Goal: Task Accomplishment & Management: Manage account settings

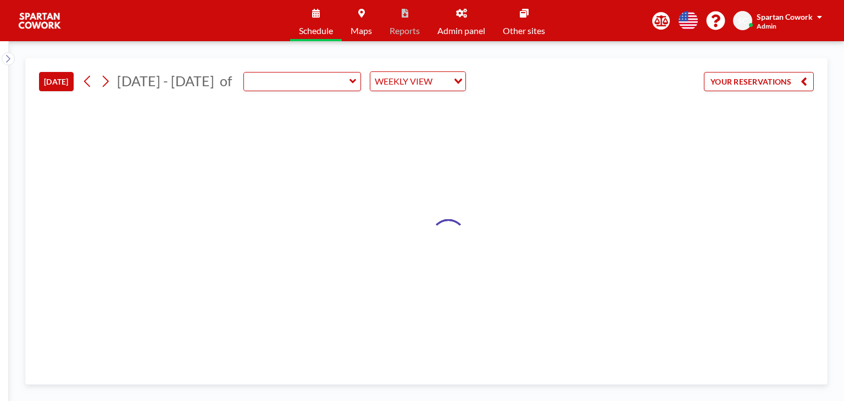
type input "Meeting Room"
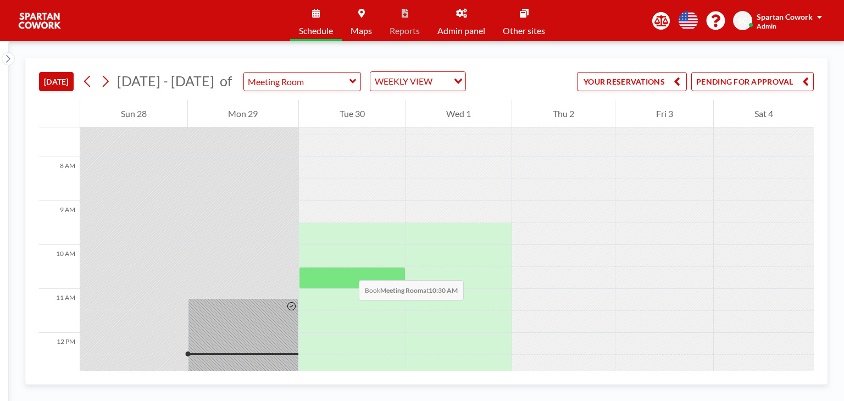
scroll to position [505, 0]
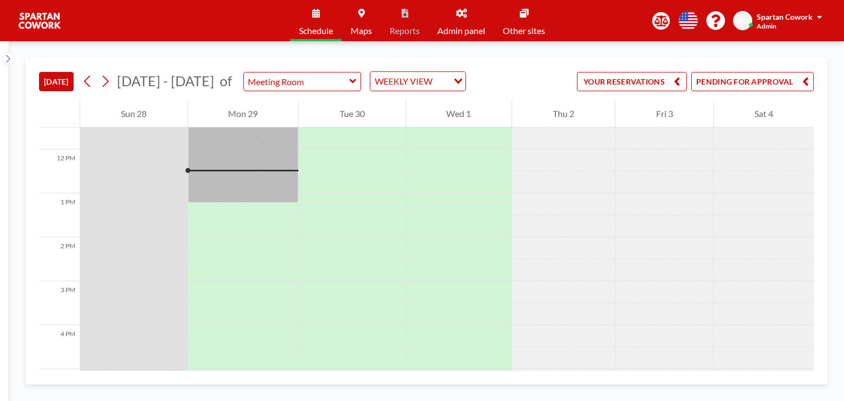
click at [785, 82] on button "PENDING FOR APPROVAL" at bounding box center [752, 81] width 123 height 19
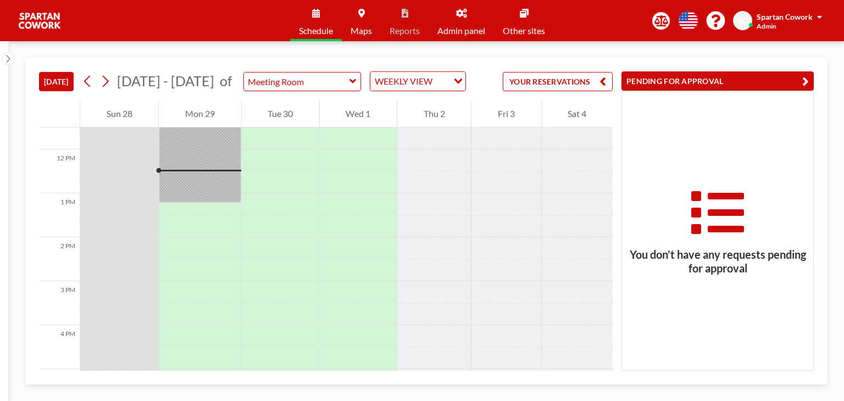
click at [675, 76] on button "PENDING FOR APPROVAL" at bounding box center [717, 80] width 192 height 19
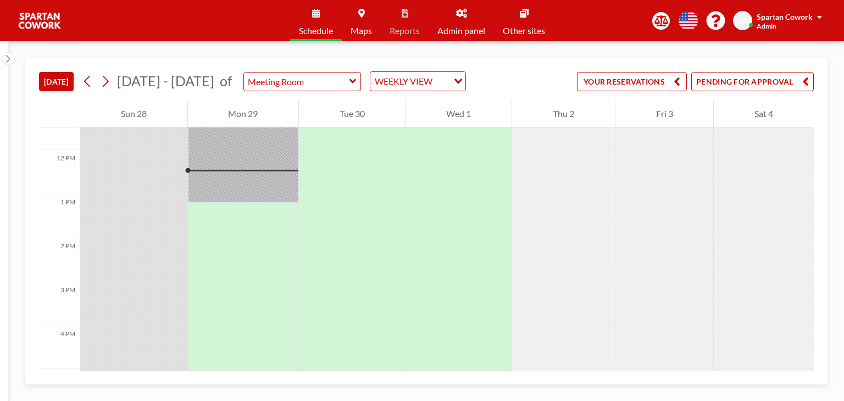
click at [637, 76] on button "YOUR RESERVATIONS" at bounding box center [632, 81] width 110 height 19
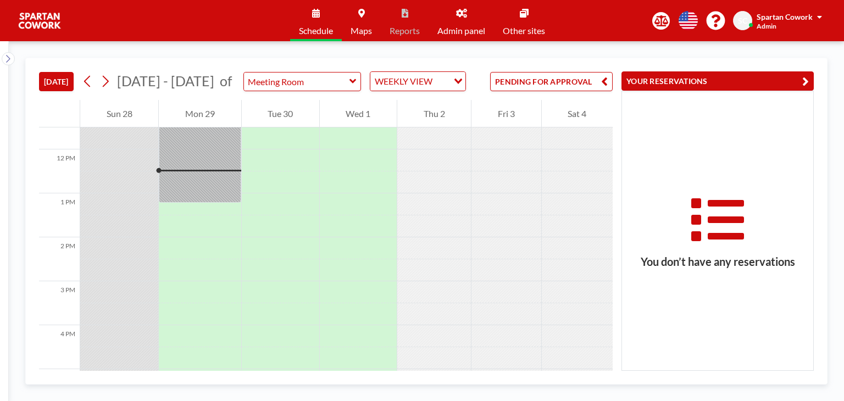
click at [786, 87] on button "YOUR RESERVATIONS" at bounding box center [717, 80] width 192 height 19
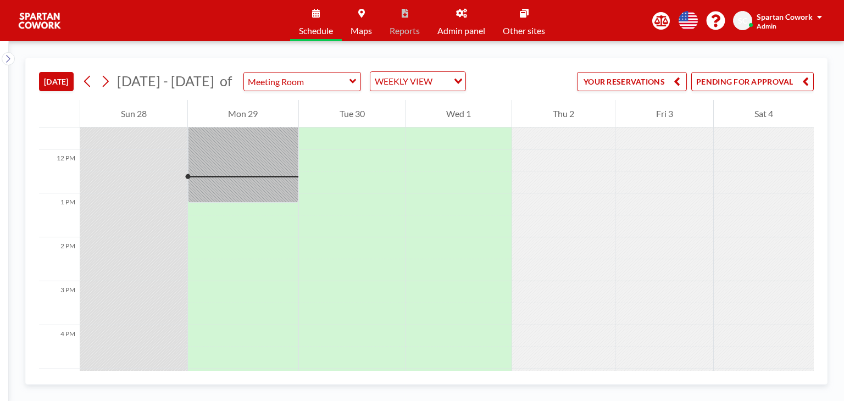
click at [752, 84] on button "PENDING FOR APPROVAL" at bounding box center [752, 81] width 123 height 19
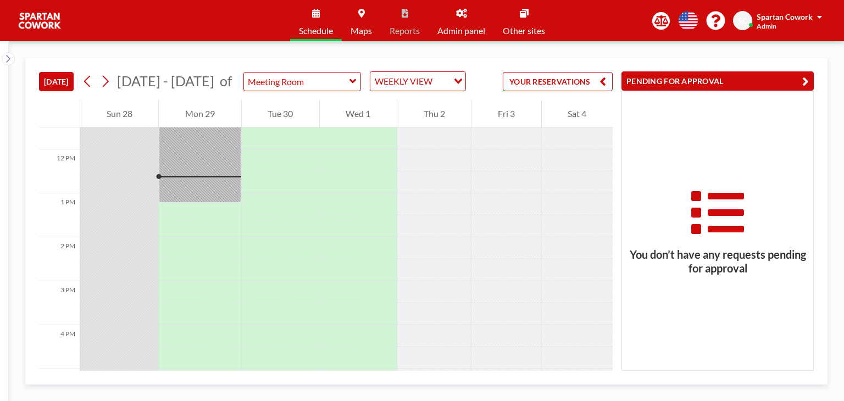
click at [679, 86] on button "PENDING FOR APPROVAL" at bounding box center [717, 80] width 192 height 19
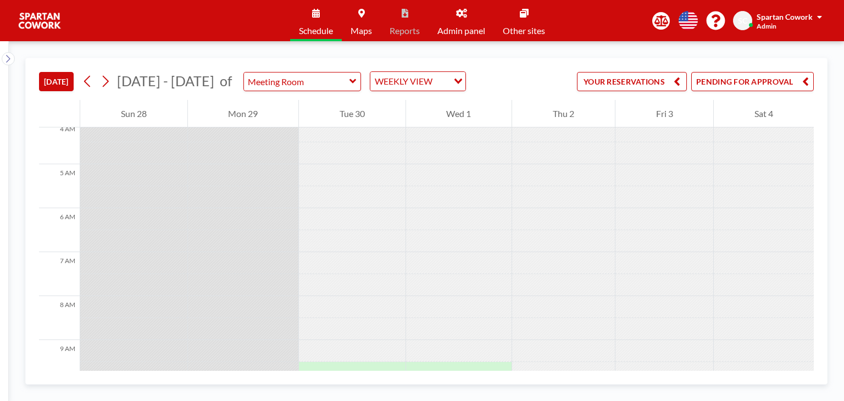
scroll to position [0, 0]
drag, startPoint x: 749, startPoint y: 83, endPoint x: 737, endPoint y: 137, distance: 55.8
click at [749, 84] on button "PENDING FOR APPROVAL" at bounding box center [752, 81] width 123 height 19
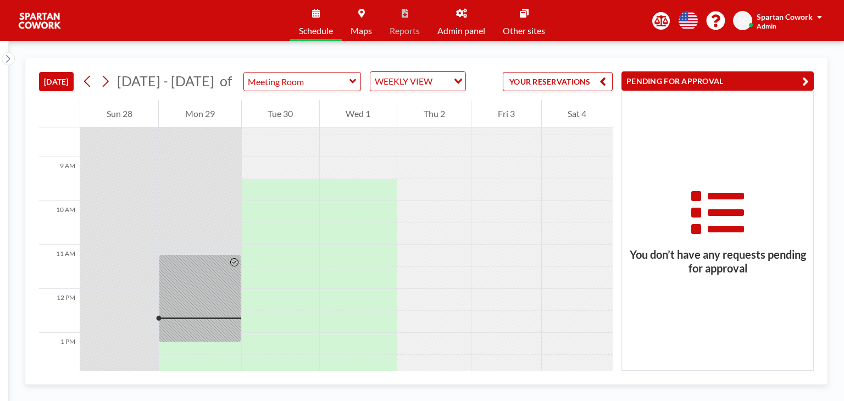
scroll to position [549, 0]
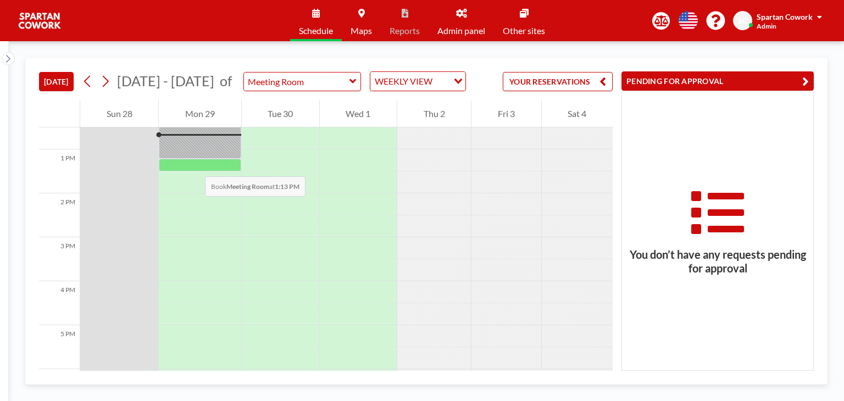
click at [195, 164] on div at bounding box center [200, 165] width 82 height 13
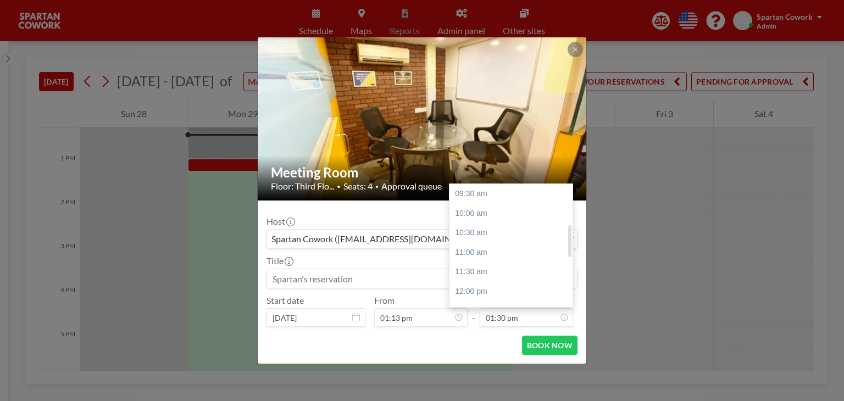
scroll to position [156, 0]
click at [476, 218] on div "02:00 pm" at bounding box center [513, 214] width 129 height 20
type input "02:00 pm"
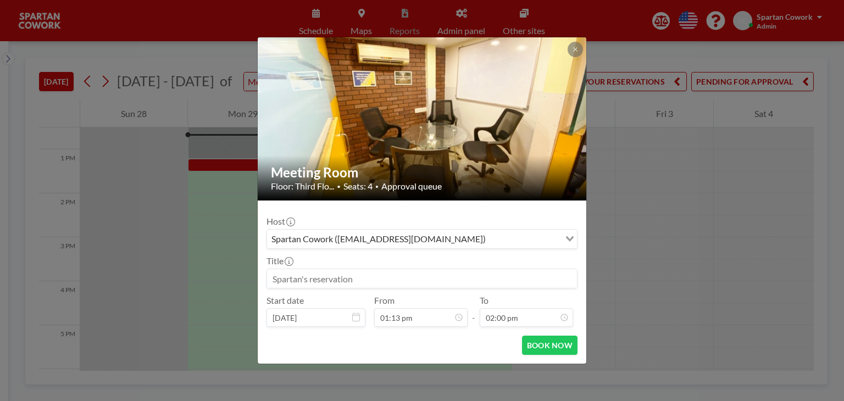
scroll to position [176, 0]
click at [402, 286] on input at bounding box center [422, 278] width 310 height 19
click at [403, 282] on input at bounding box center [422, 278] width 310 height 19
type input "[PERSON_NAME]"
click at [565, 342] on button "BOOK NOW" at bounding box center [549, 345] width 55 height 19
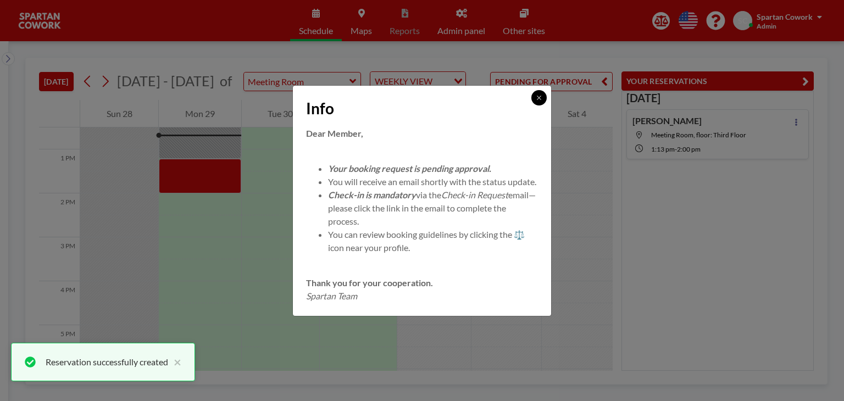
click at [540, 96] on button at bounding box center [538, 97] width 15 height 15
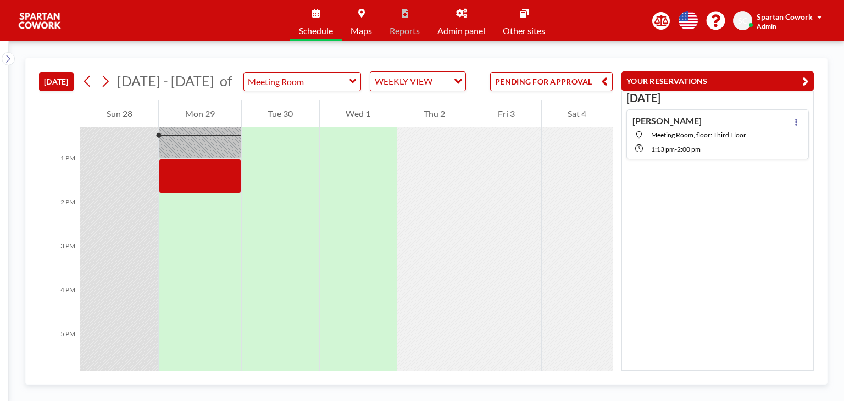
click at [589, 84] on button "PENDING FOR APPROVAL" at bounding box center [551, 81] width 123 height 19
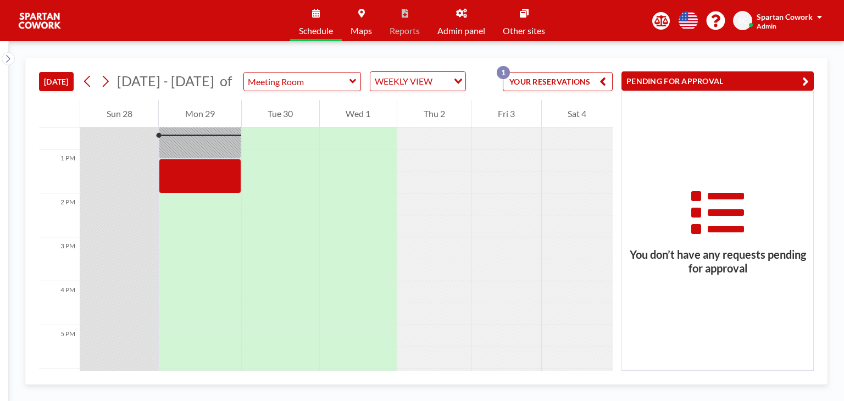
click at [563, 81] on button "YOUR RESERVATIONS 1" at bounding box center [558, 81] width 110 height 19
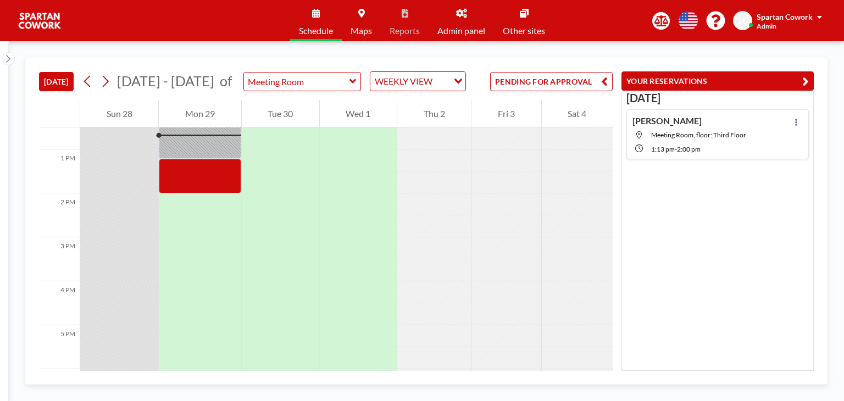
drag, startPoint x: 570, startPoint y: 79, endPoint x: 697, endPoint y: 87, distance: 127.1
click at [571, 79] on button "PENDING FOR APPROVAL" at bounding box center [551, 81] width 123 height 19
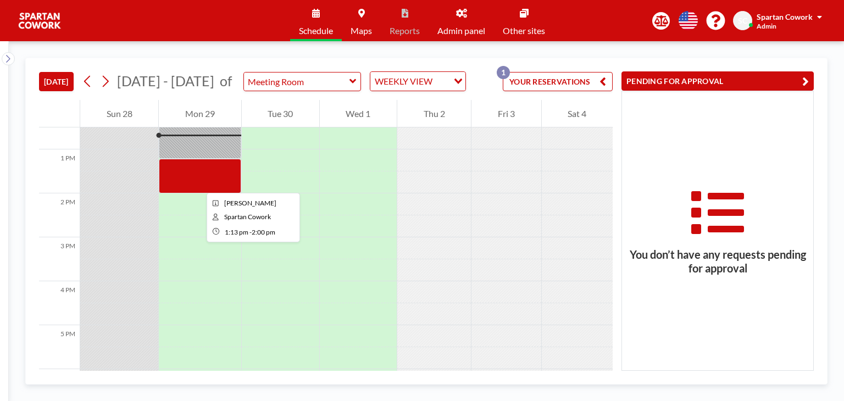
drag, startPoint x: 198, startPoint y: 183, endPoint x: 192, endPoint y: 174, distance: 11.1
click at [192, 174] on div at bounding box center [200, 176] width 82 height 35
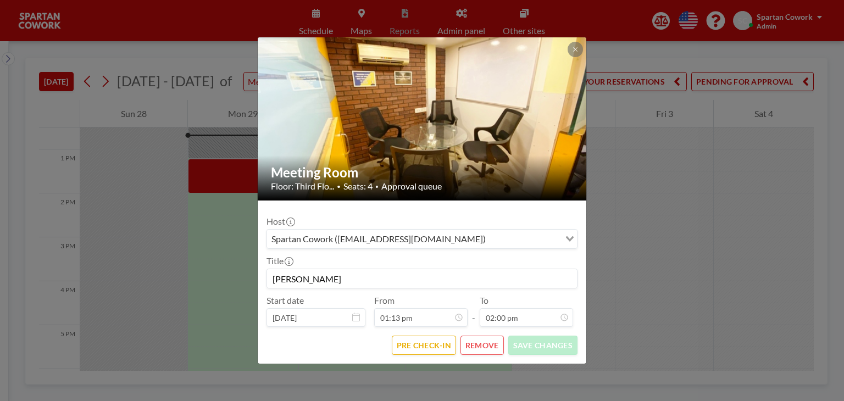
click at [477, 346] on button "REMOVE" at bounding box center [481, 345] width 43 height 19
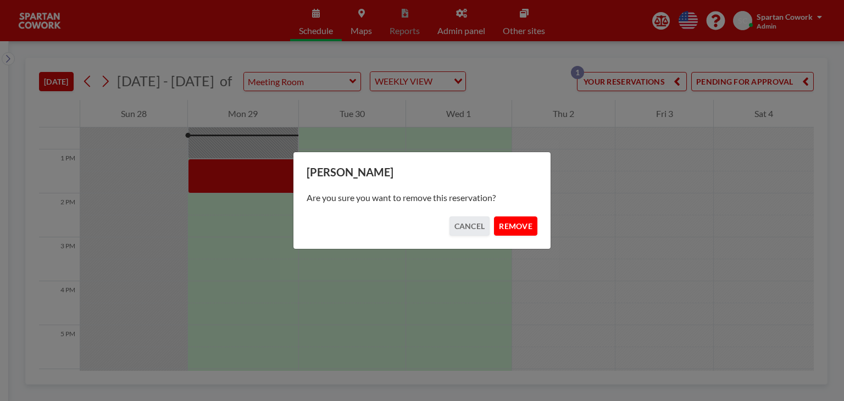
click at [536, 223] on button "REMOVE" at bounding box center [515, 225] width 43 height 19
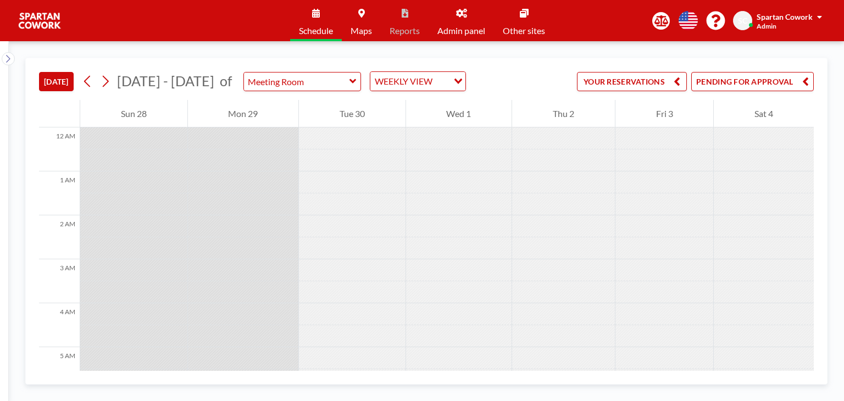
scroll to position [366, 0]
